Goal: Check status: Check status

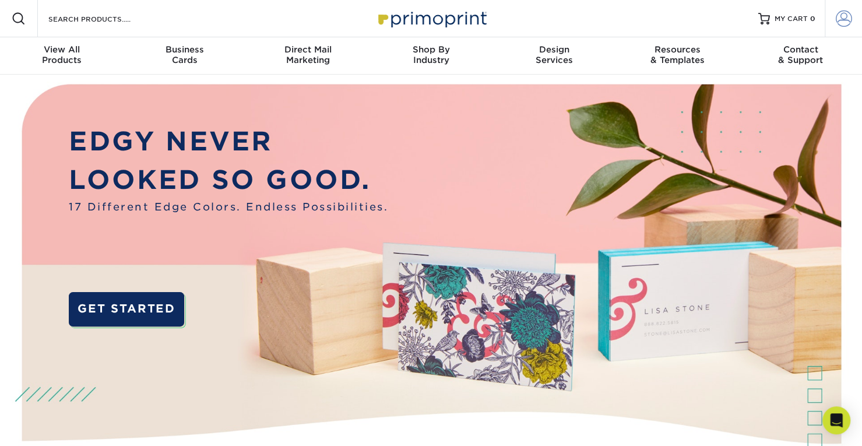
type input "[EMAIL_ADDRESS][DOMAIN_NAME]"
click at [841, 24] on span at bounding box center [844, 18] width 16 height 16
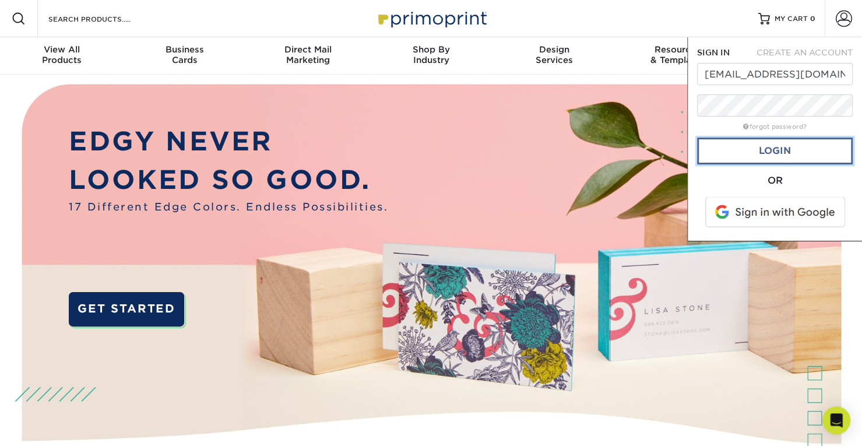
click at [777, 161] on link "Login" at bounding box center [775, 151] width 156 height 27
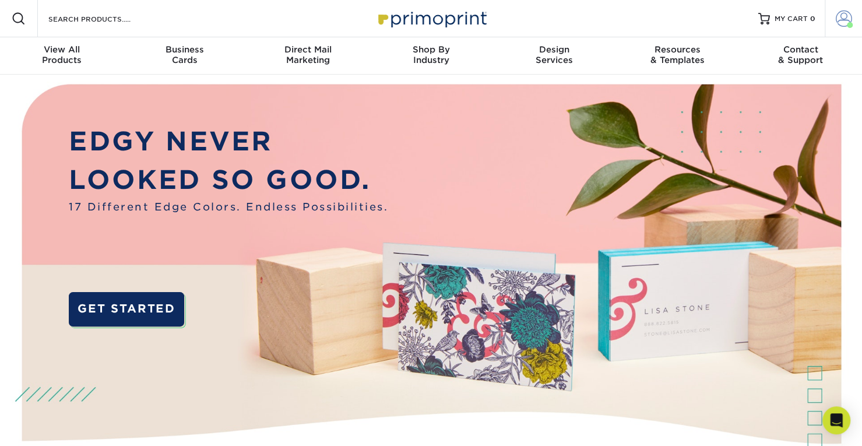
click at [850, 23] on span at bounding box center [850, 25] width 6 height 6
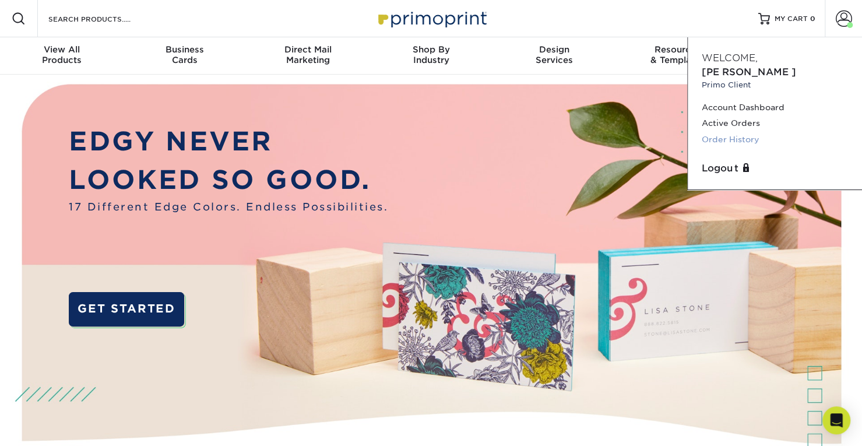
click at [752, 132] on link "Order History" at bounding box center [775, 140] width 146 height 16
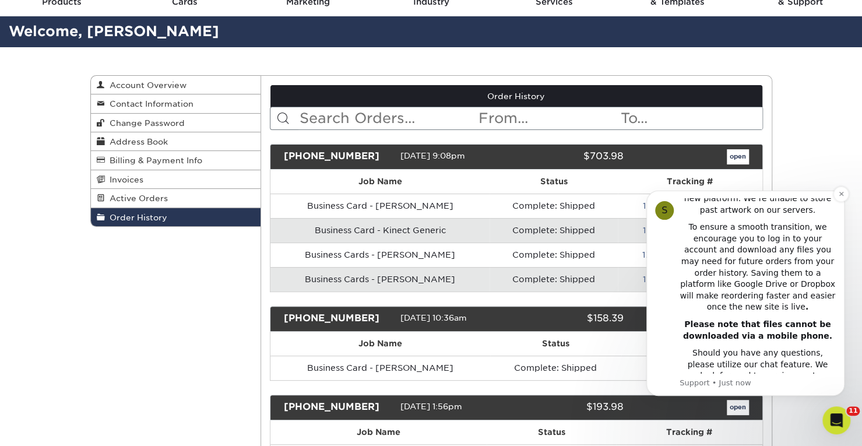
scroll to position [262, 0]
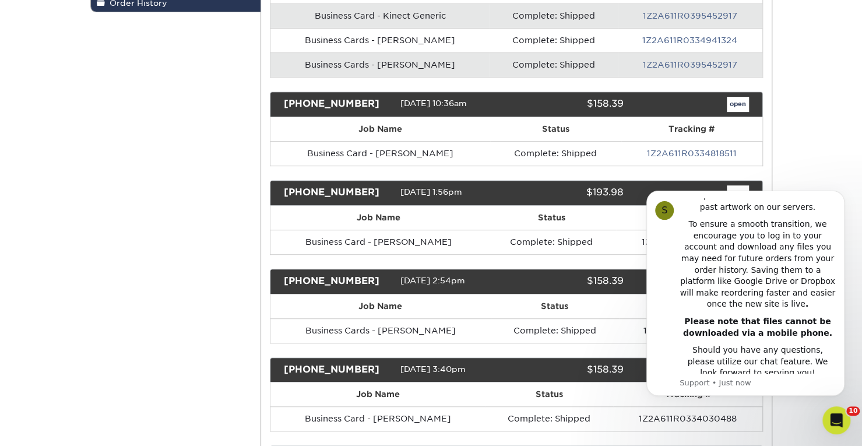
scroll to position [292, 0]
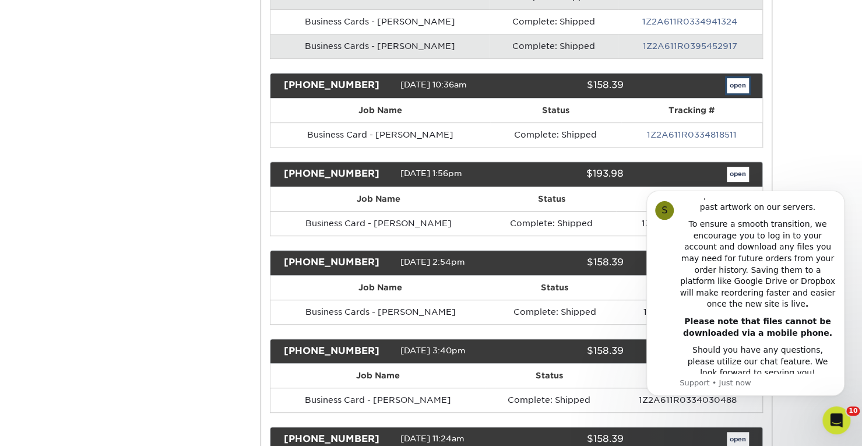
click at [740, 82] on link "open" at bounding box center [738, 85] width 22 height 15
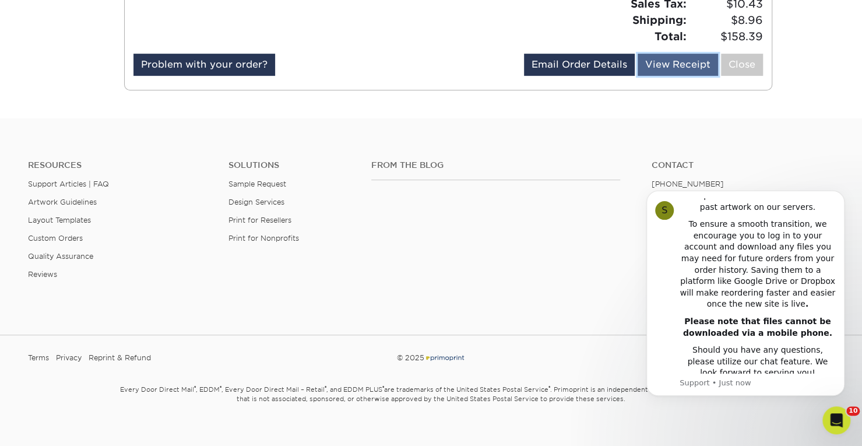
click at [692, 66] on link "View Receipt" at bounding box center [678, 65] width 80 height 22
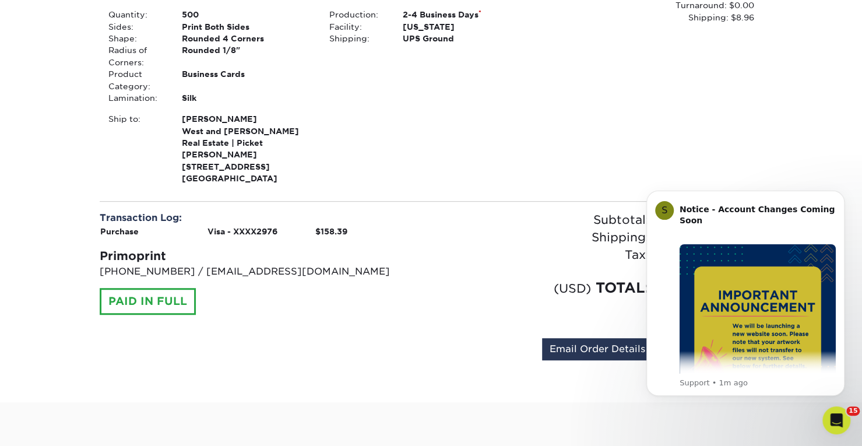
click at [424, 188] on div "Order #: [PHONE_NUMBER] [DATE] 10:36am Go to My Account Continue Shopping 001: …" at bounding box center [432, 137] width 664 height 455
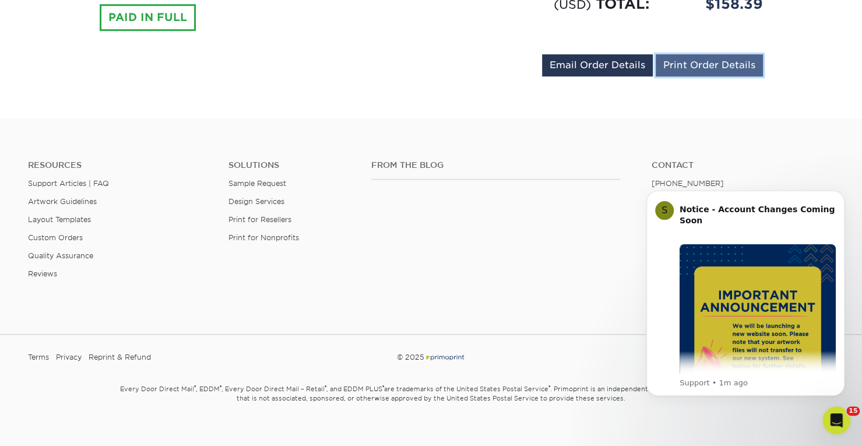
click at [740, 54] on link "Print Order Details" at bounding box center [709, 65] width 107 height 22
